Goal: Find specific page/section: Find specific page/section

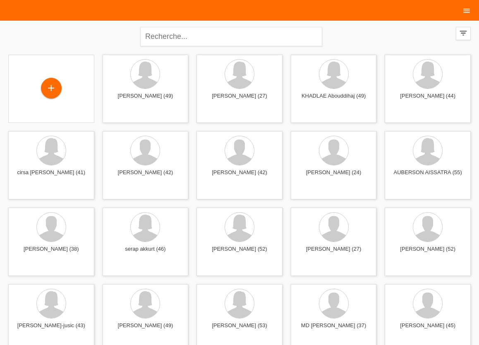
click at [461, 11] on link "menu" at bounding box center [466, 10] width 17 height 5
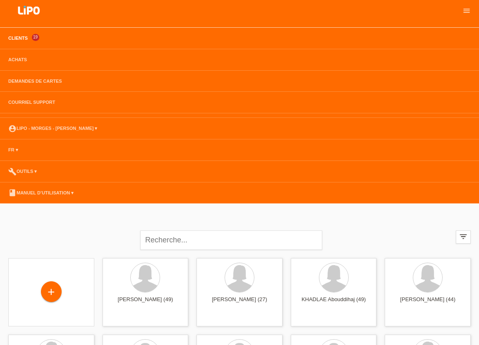
click at [8, 38] on link "Clients" at bounding box center [18, 38] width 28 height 5
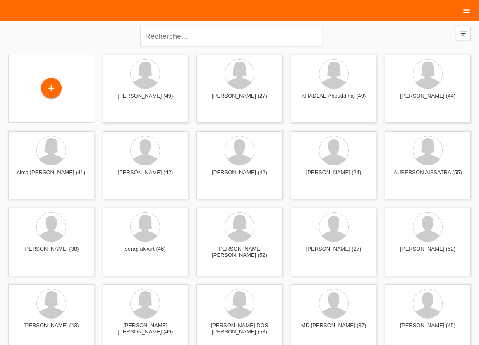
click at [464, 15] on icon "menu" at bounding box center [466, 11] width 8 height 8
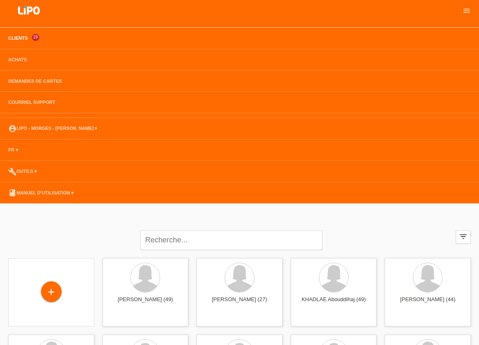
click at [20, 57] on li "Achats" at bounding box center [239, 60] width 479 height 22
click at [19, 59] on link "Achats" at bounding box center [17, 59] width 27 height 5
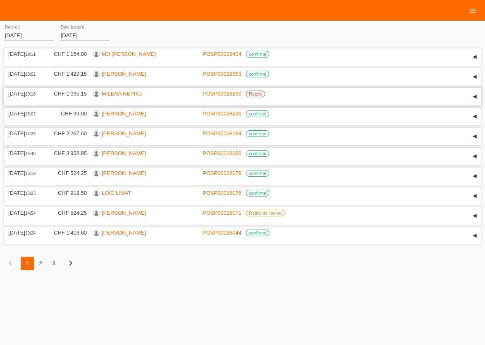
click at [127, 93] on link "MILENA REPIKJ" at bounding box center [122, 94] width 40 height 6
